Goal: Find specific page/section: Find specific page/section

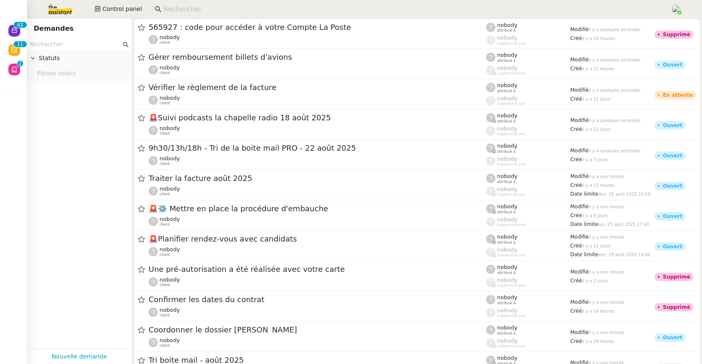
click at [189, 8] on input at bounding box center [412, 9] width 498 height 11
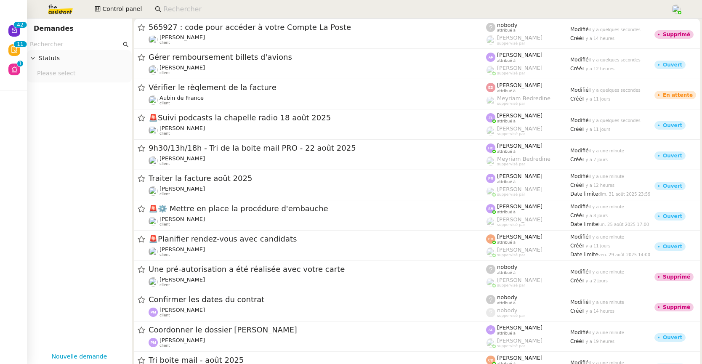
click at [188, 8] on input at bounding box center [412, 9] width 498 height 11
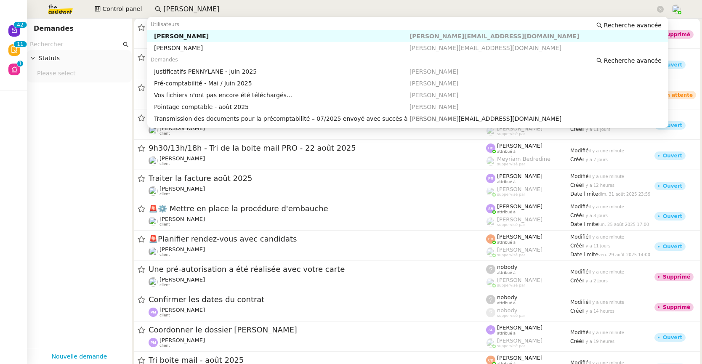
click at [204, 32] on div "[PERSON_NAME]" at bounding box center [281, 36] width 255 height 8
type input "[PERSON_NAME]"
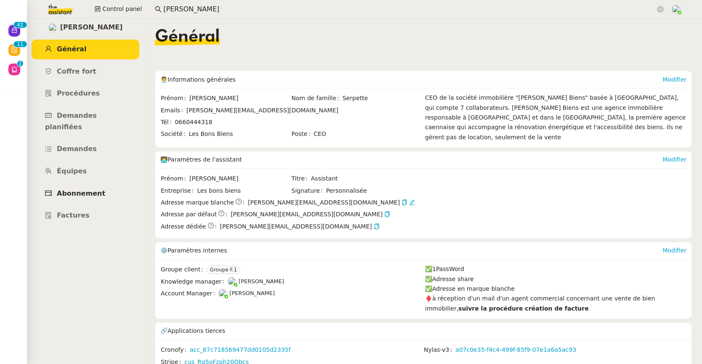
click at [89, 189] on span "Abonnement" at bounding box center [81, 193] width 48 height 8
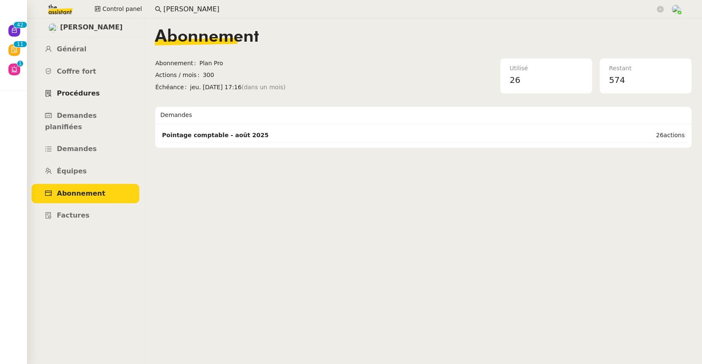
click at [85, 95] on span "Procédures" at bounding box center [78, 93] width 43 height 8
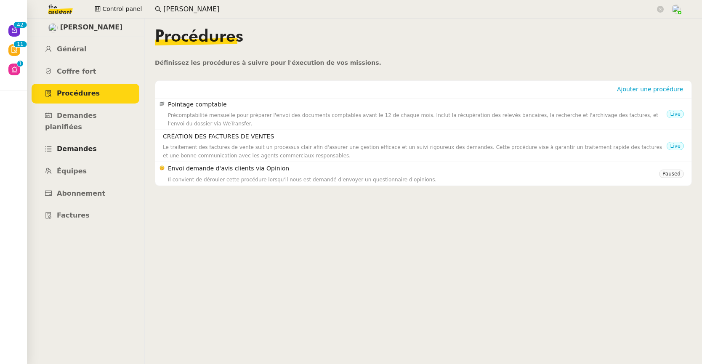
click at [80, 143] on link "Demandes" at bounding box center [86, 149] width 108 height 20
